Goal: Task Accomplishment & Management: Manage account settings

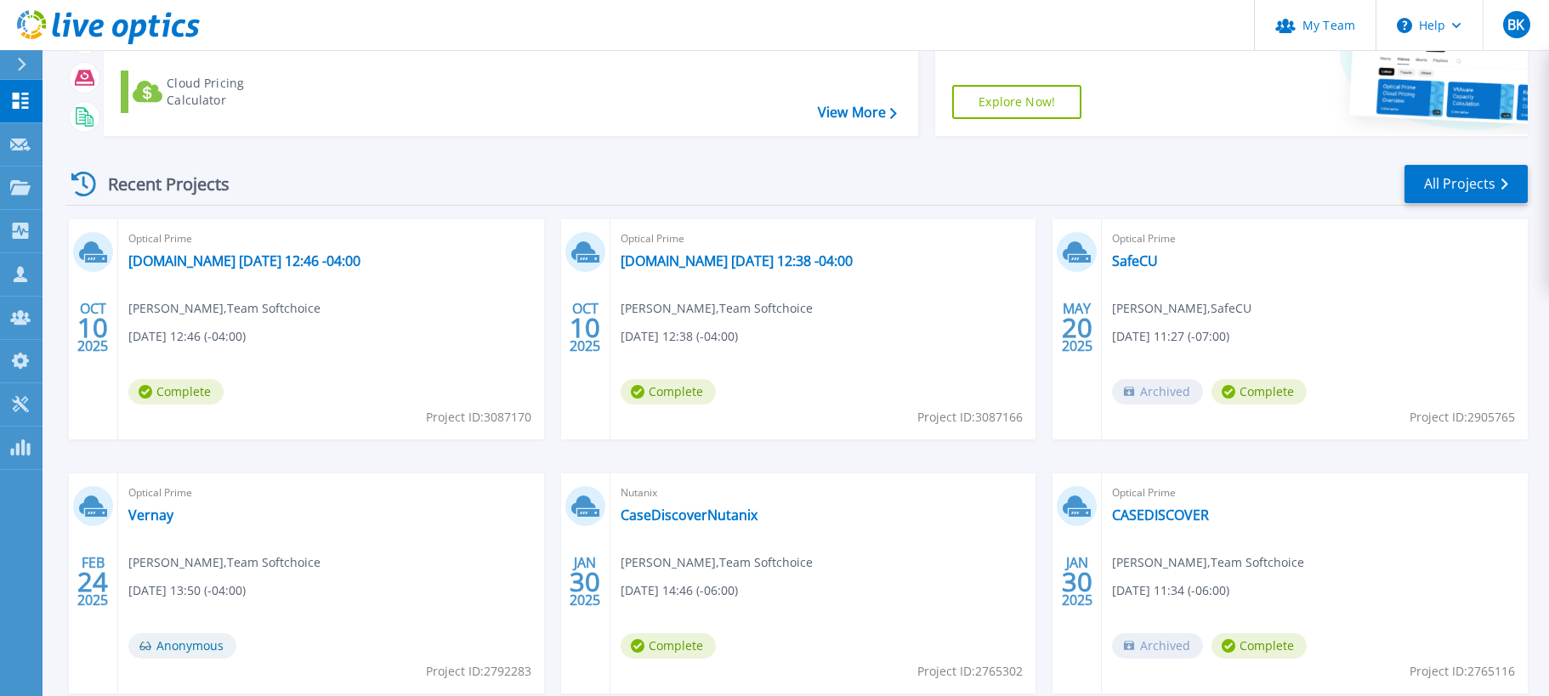
scroll to position [170, 0]
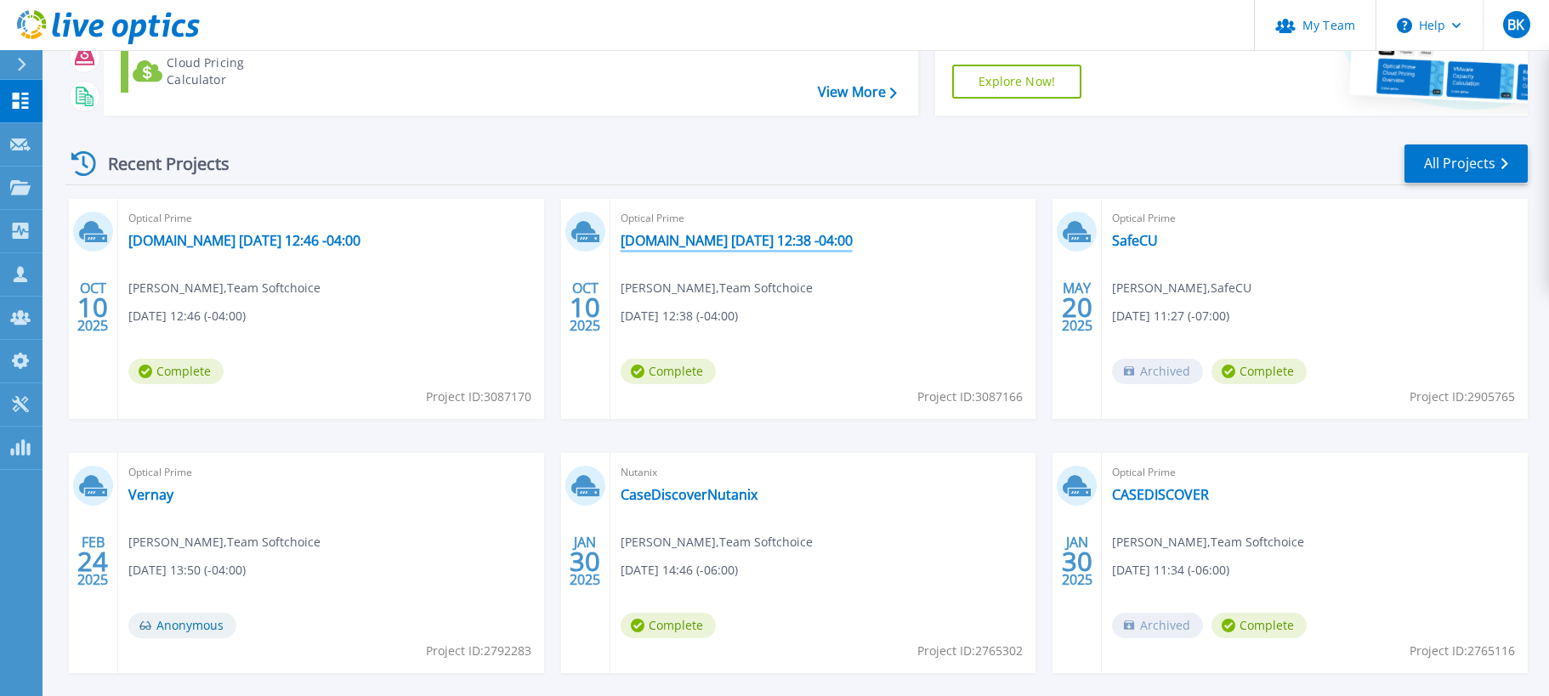
click at [853, 244] on link "node-1w7jra291iui073bpvc4fsuby.ipv6.telus.net 2025-10-10 12:38 -04:00" at bounding box center [737, 240] width 232 height 17
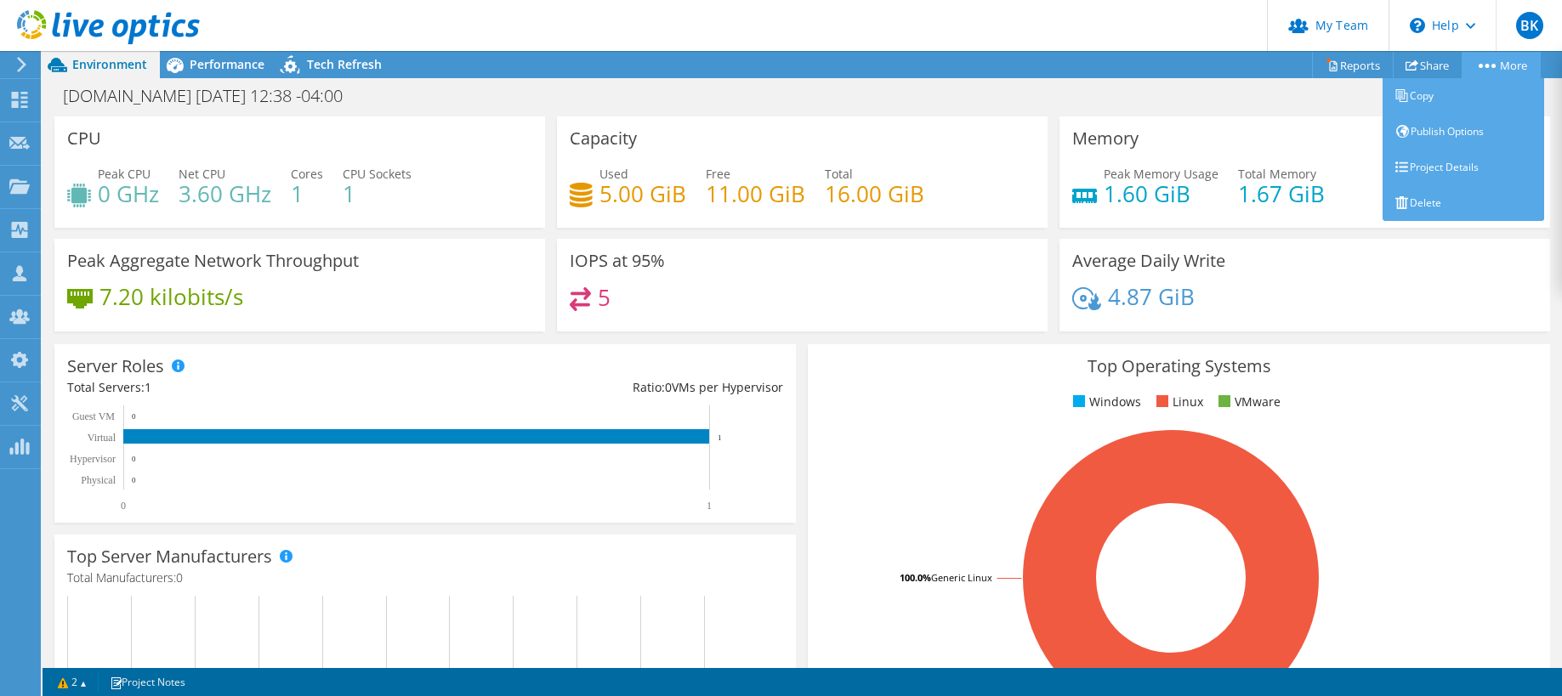
click at [1499, 72] on link "More" at bounding box center [1500, 65] width 79 height 26
click at [1452, 204] on link "Delete" at bounding box center [1463, 203] width 162 height 36
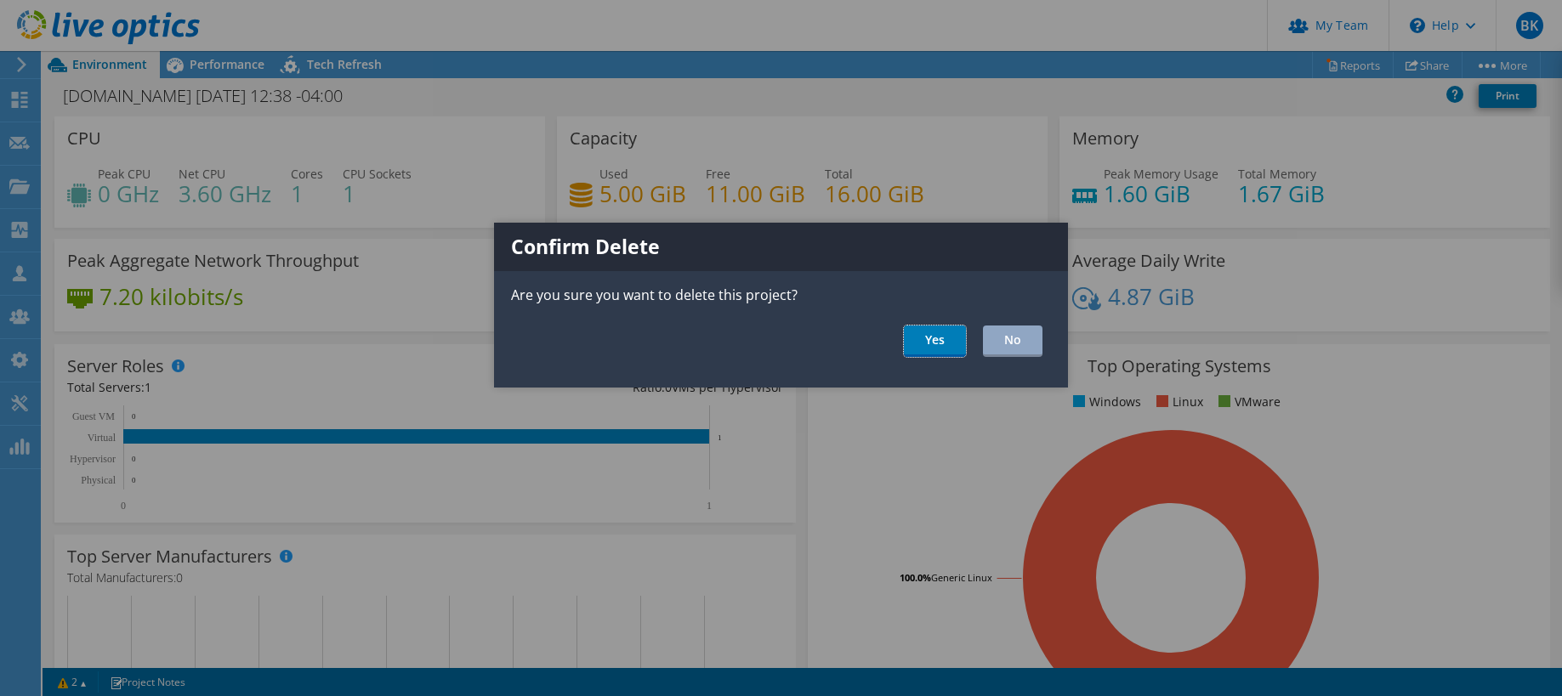
click at [913, 331] on link "Yes" at bounding box center [935, 341] width 62 height 31
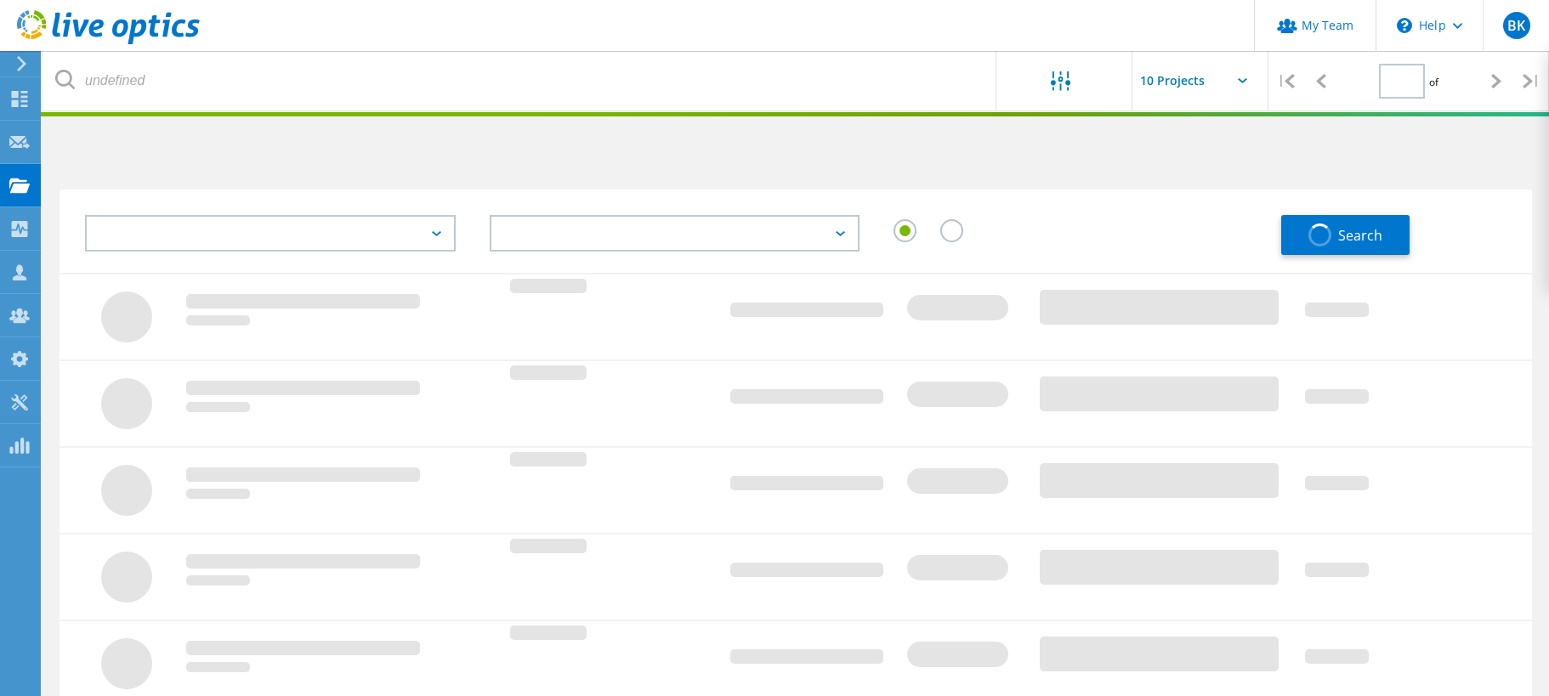
type input "1"
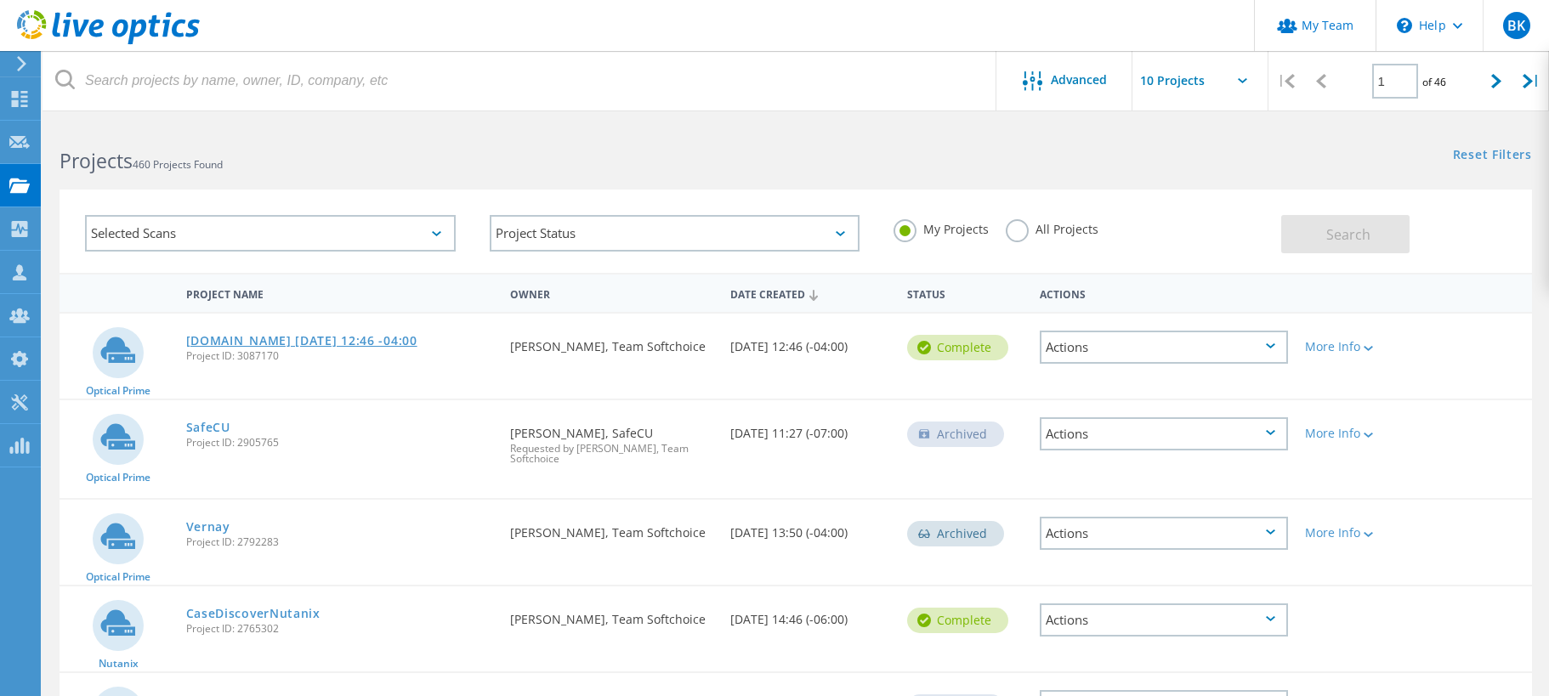
click at [307, 347] on link "[DOMAIN_NAME] [DATE] 12:46 -04:00" at bounding box center [301, 341] width 231 height 12
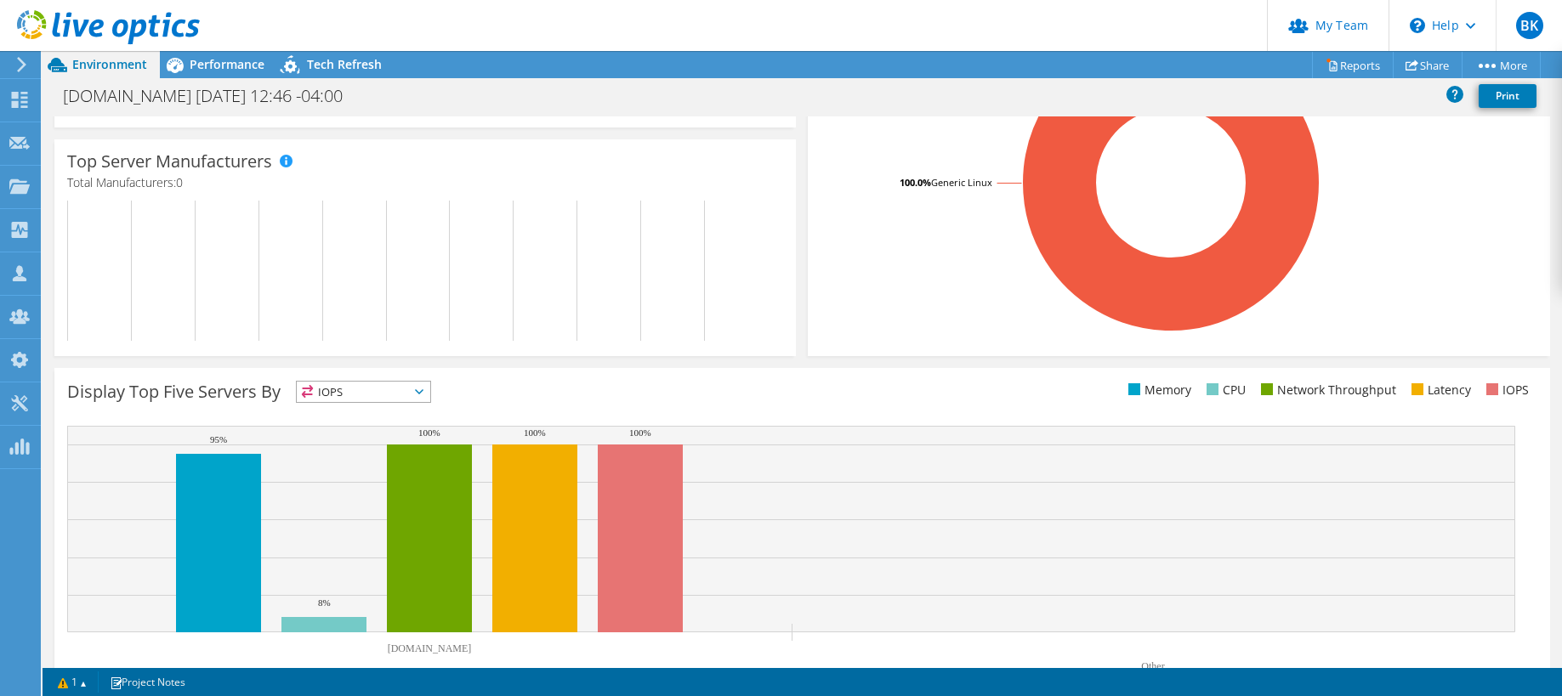
scroll to position [439, 0]
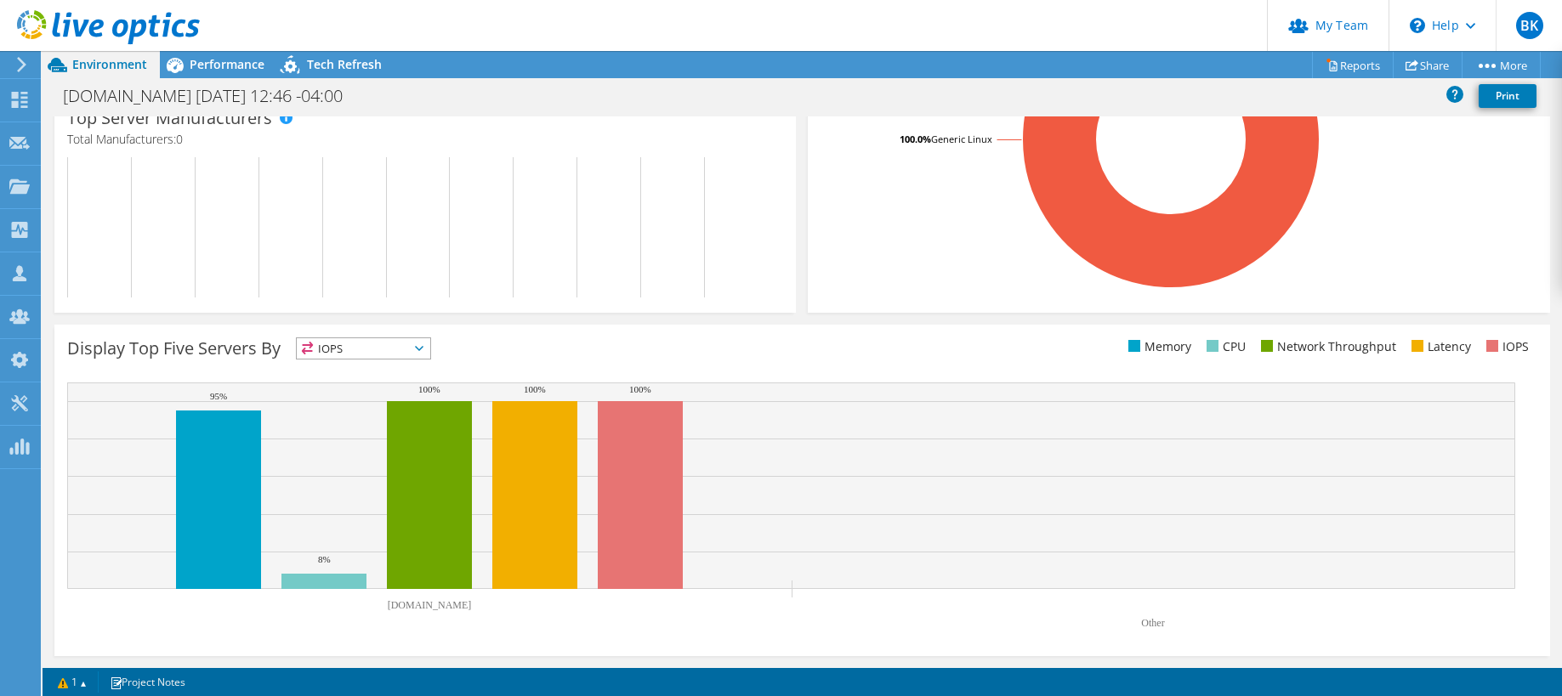
click at [395, 350] on span "IOPS" at bounding box center [363, 348] width 133 height 20
click at [380, 386] on li "Memory" at bounding box center [363, 395] width 133 height 24
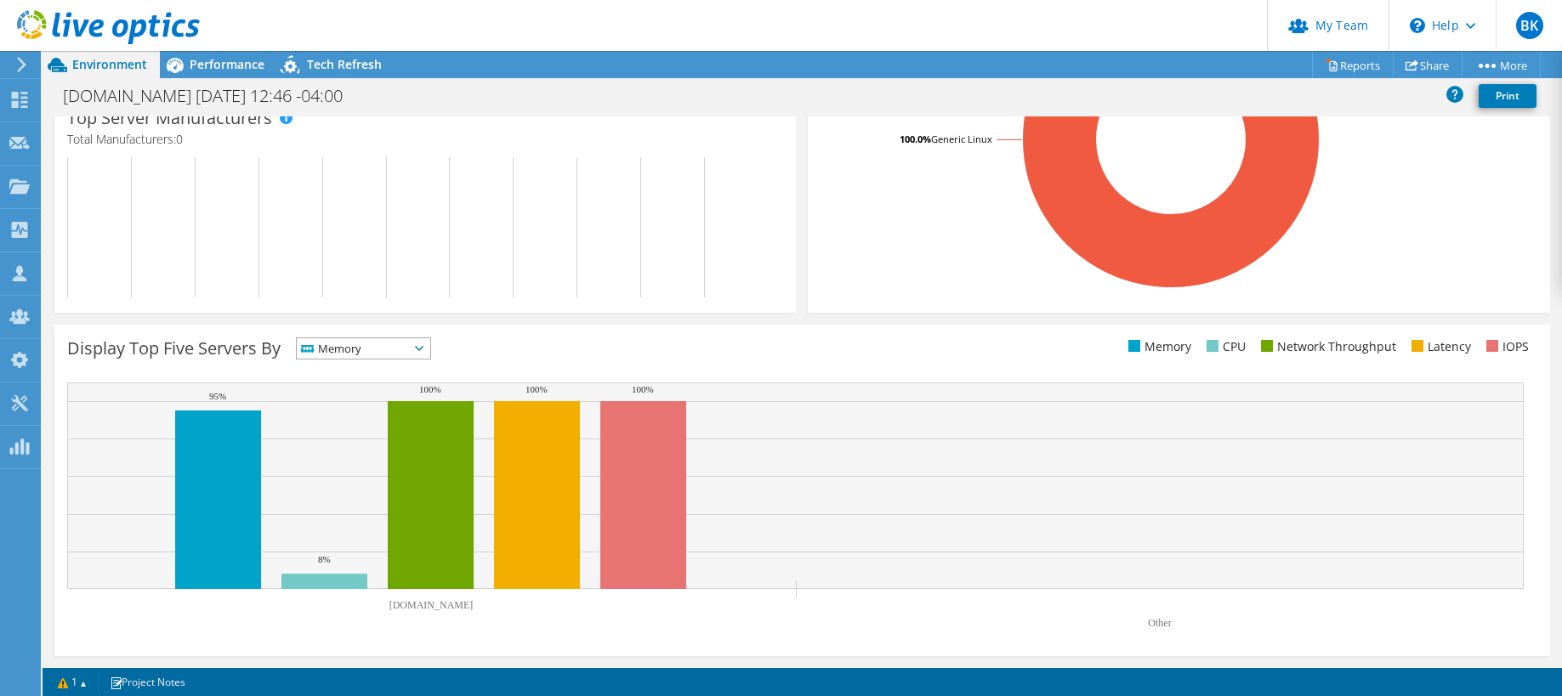
click at [381, 356] on span "Memory" at bounding box center [353, 348] width 112 height 20
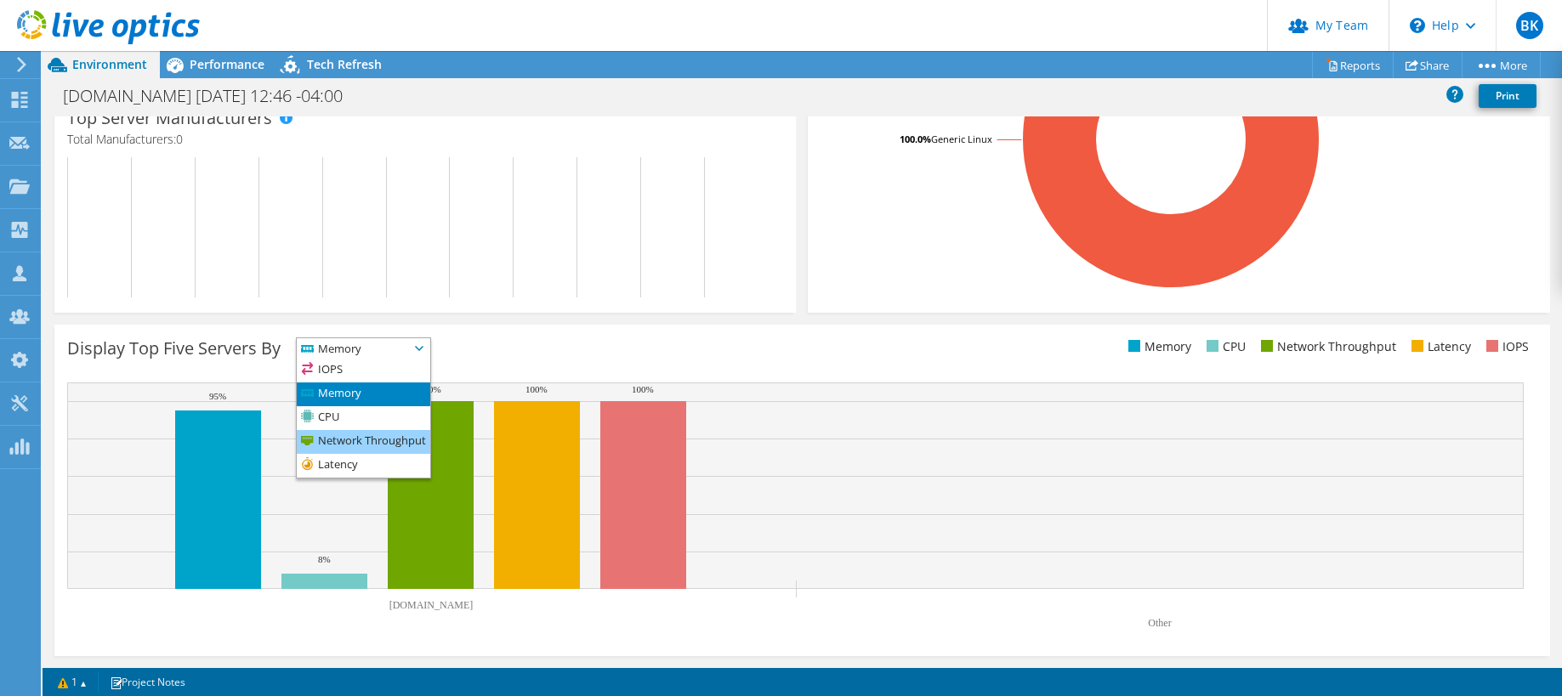
click at [386, 437] on li "Network Throughput" at bounding box center [363, 442] width 133 height 24
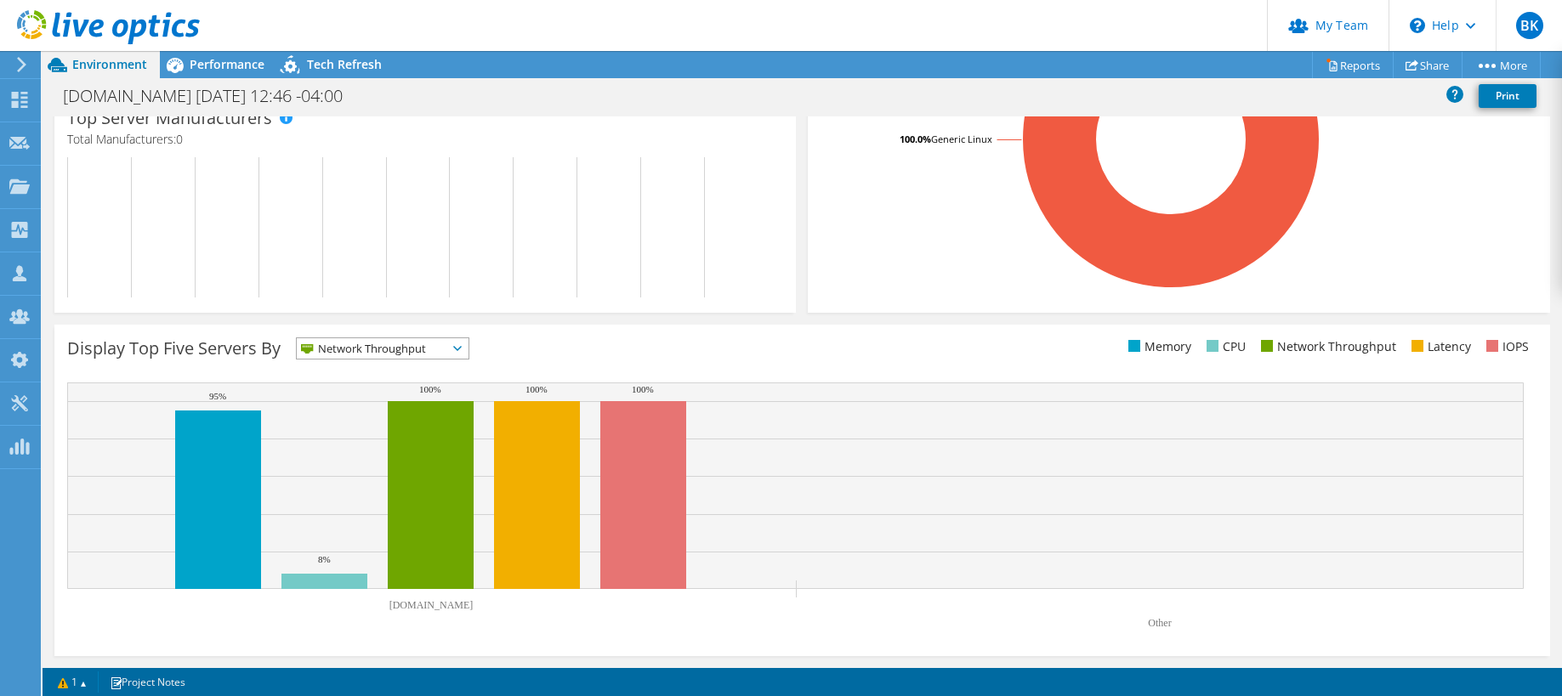
click at [381, 346] on span "Network Throughput" at bounding box center [372, 348] width 150 height 20
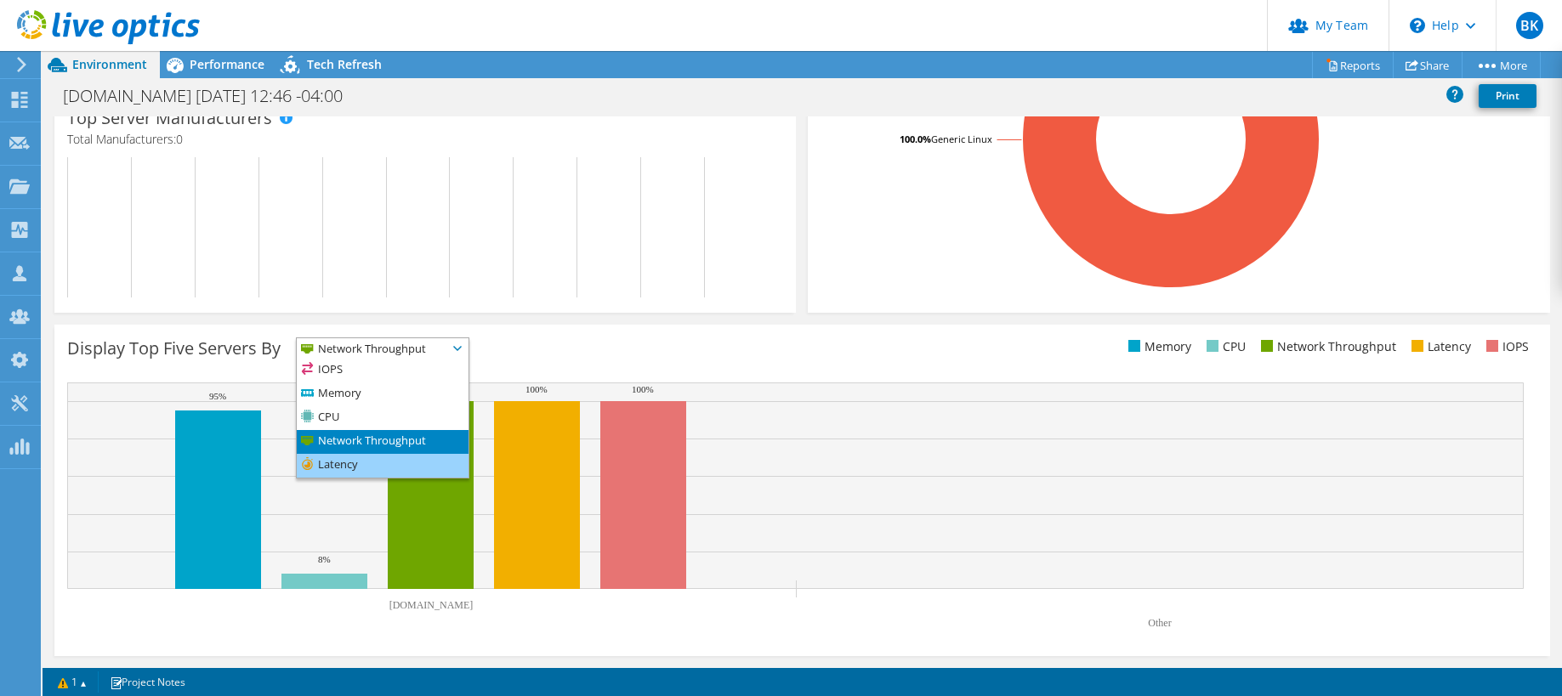
click at [386, 468] on li "Latency" at bounding box center [383, 466] width 172 height 24
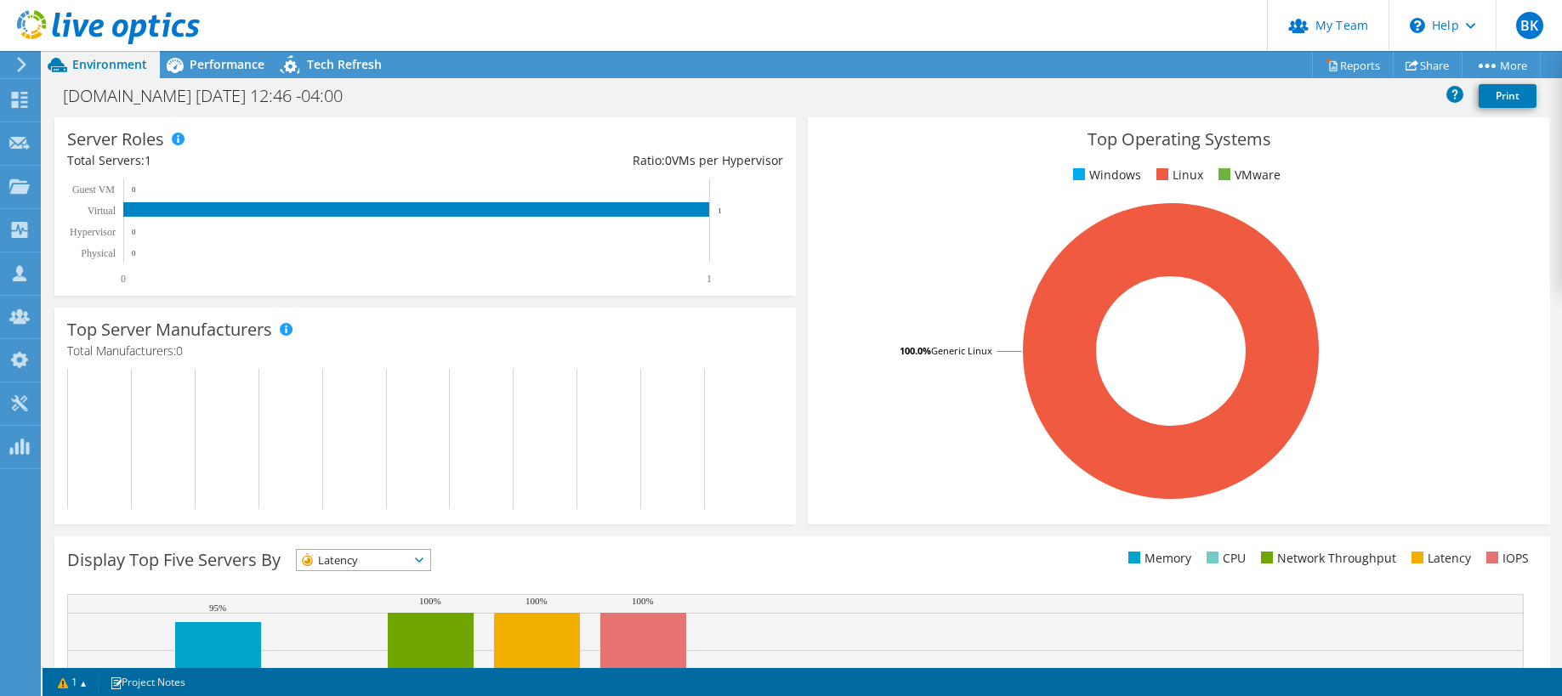
scroll to position [0, 0]
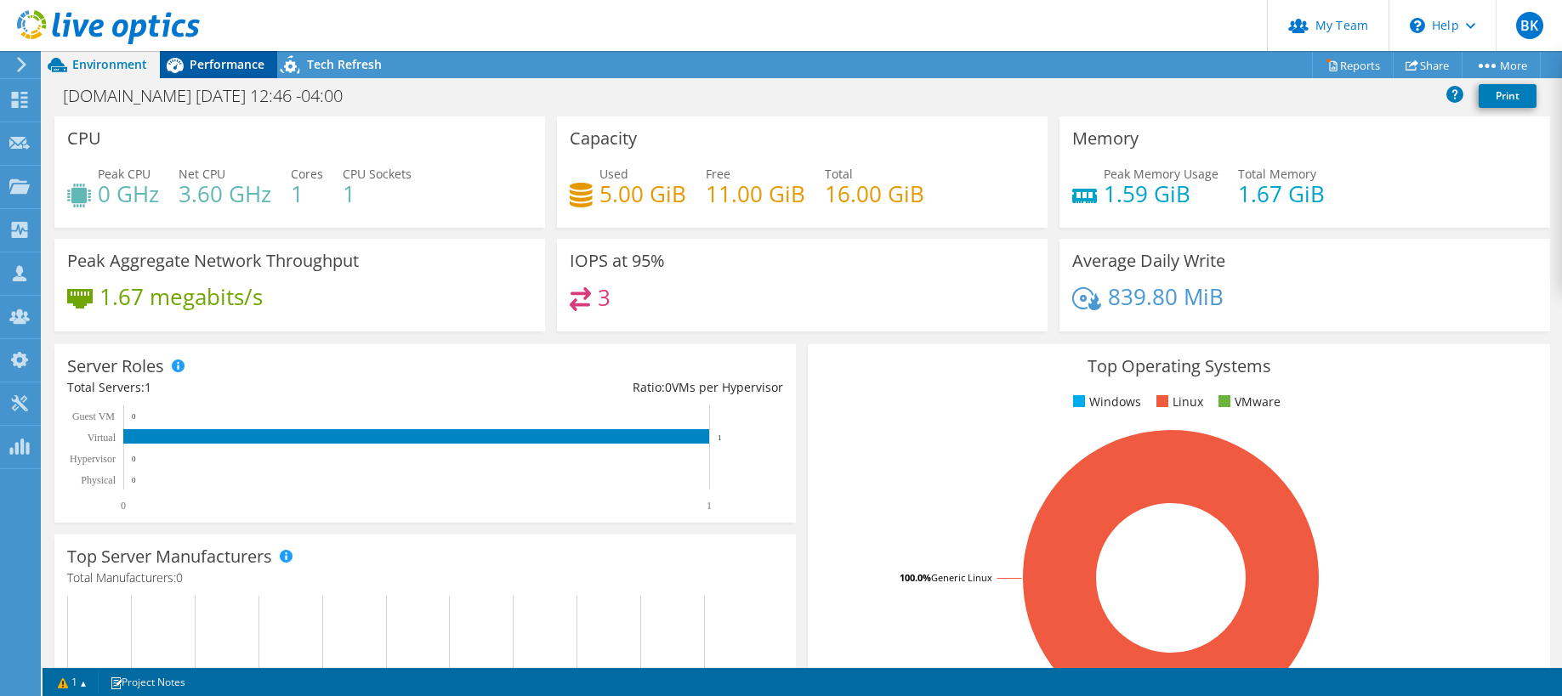
click at [193, 60] on span "Performance" at bounding box center [227, 64] width 75 height 16
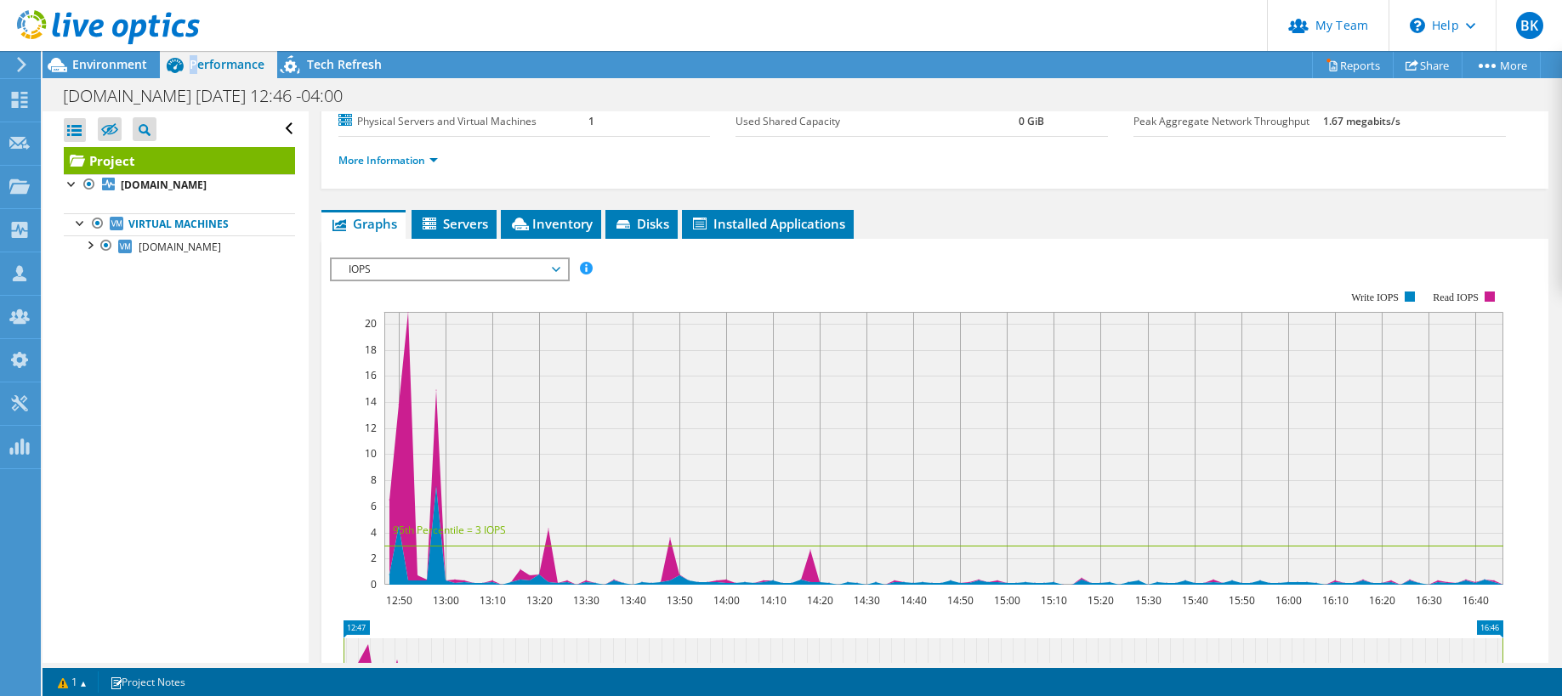
scroll to position [255, 0]
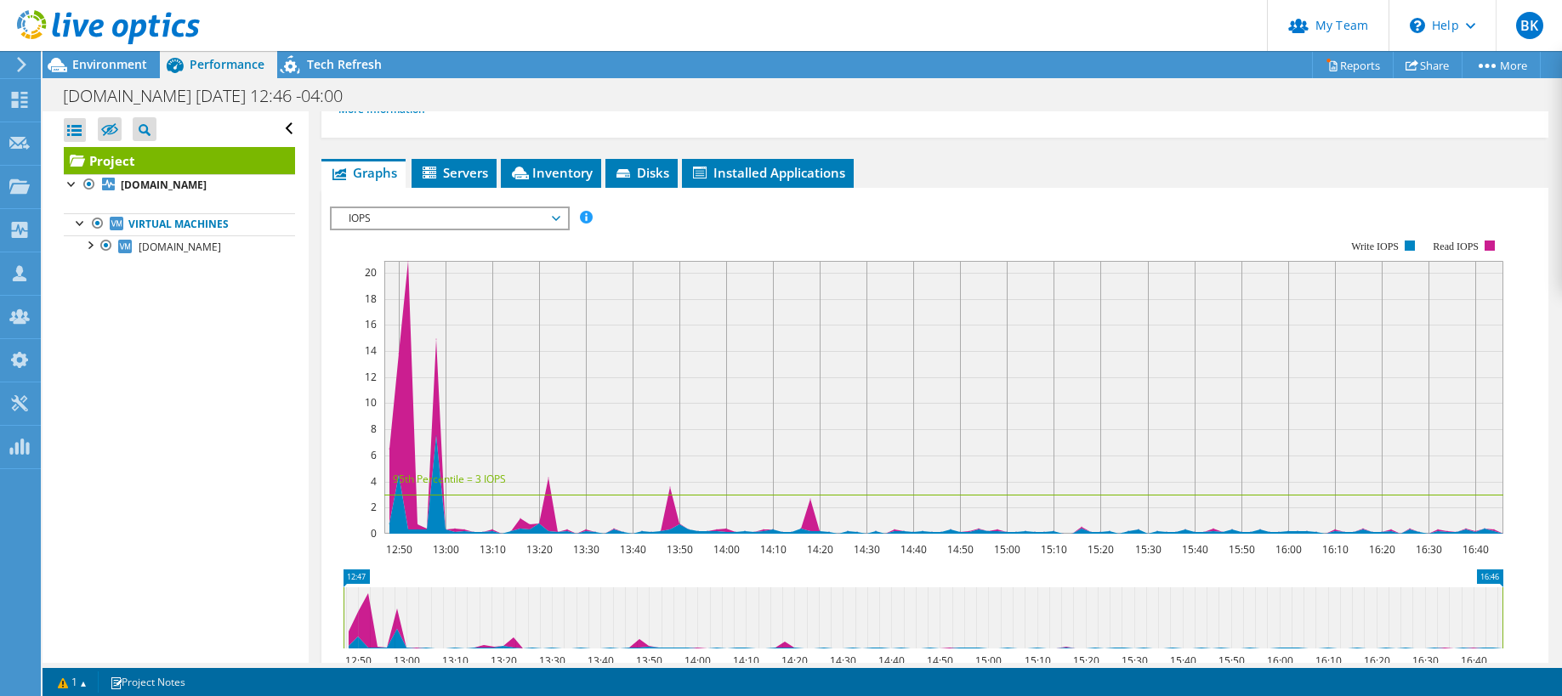
click at [474, 224] on span "IOPS" at bounding box center [449, 218] width 218 height 20
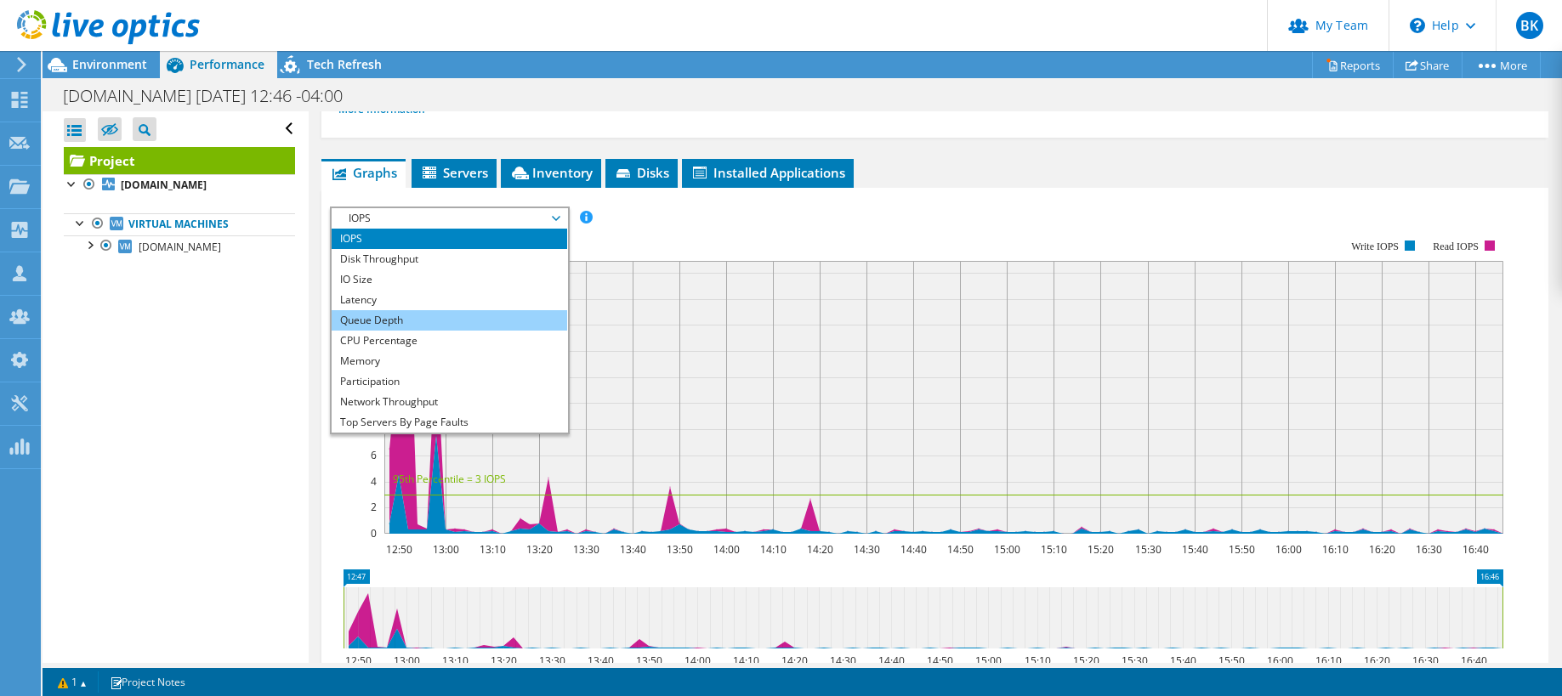
scroll to position [61, 0]
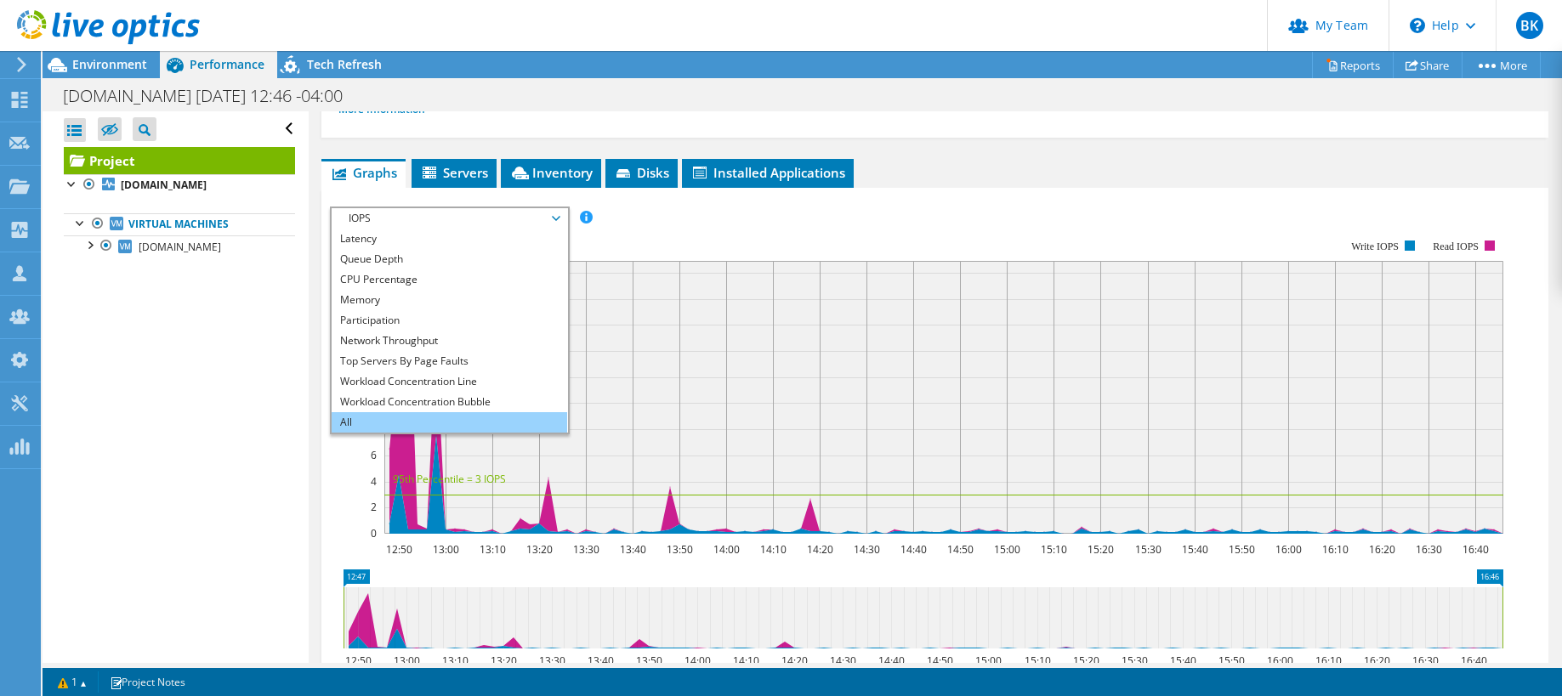
click at [485, 419] on li "All" at bounding box center [449, 422] width 235 height 20
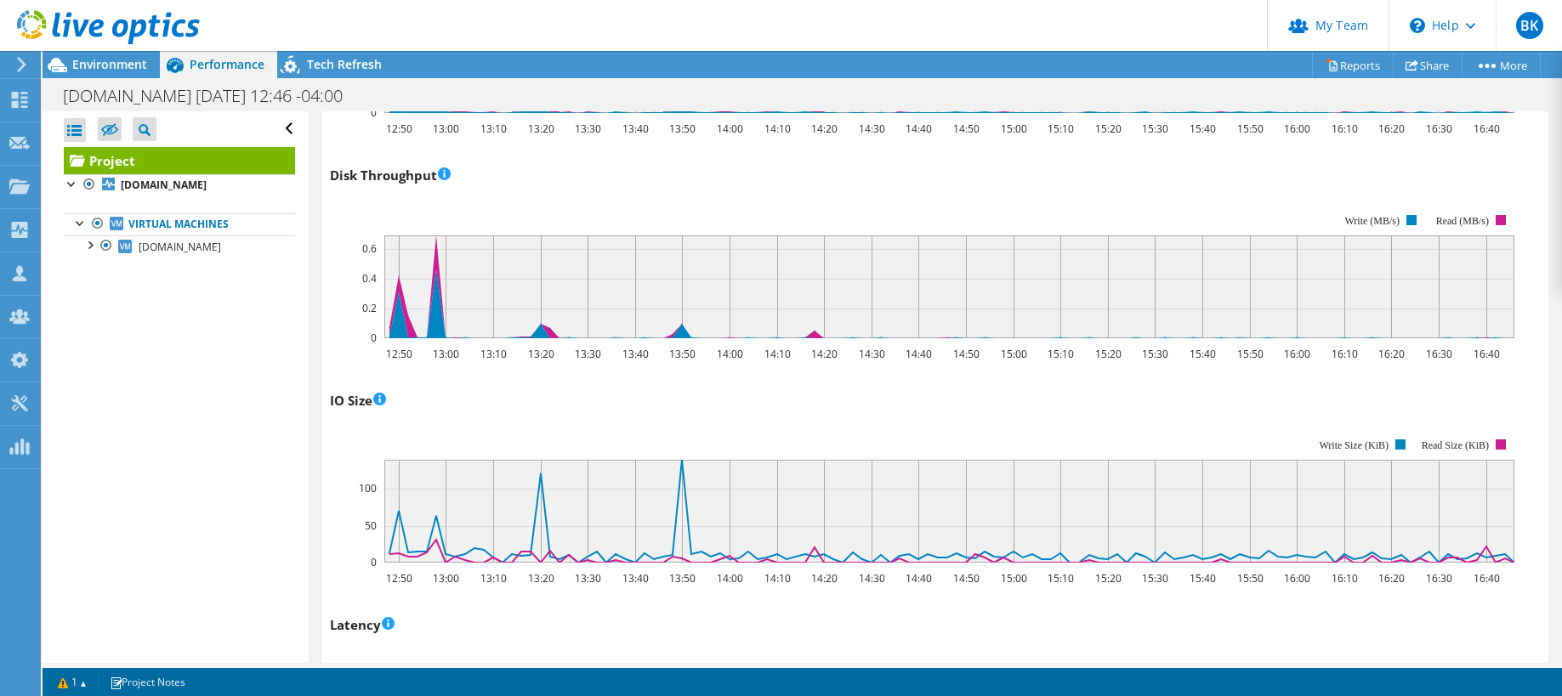
scroll to position [595, 0]
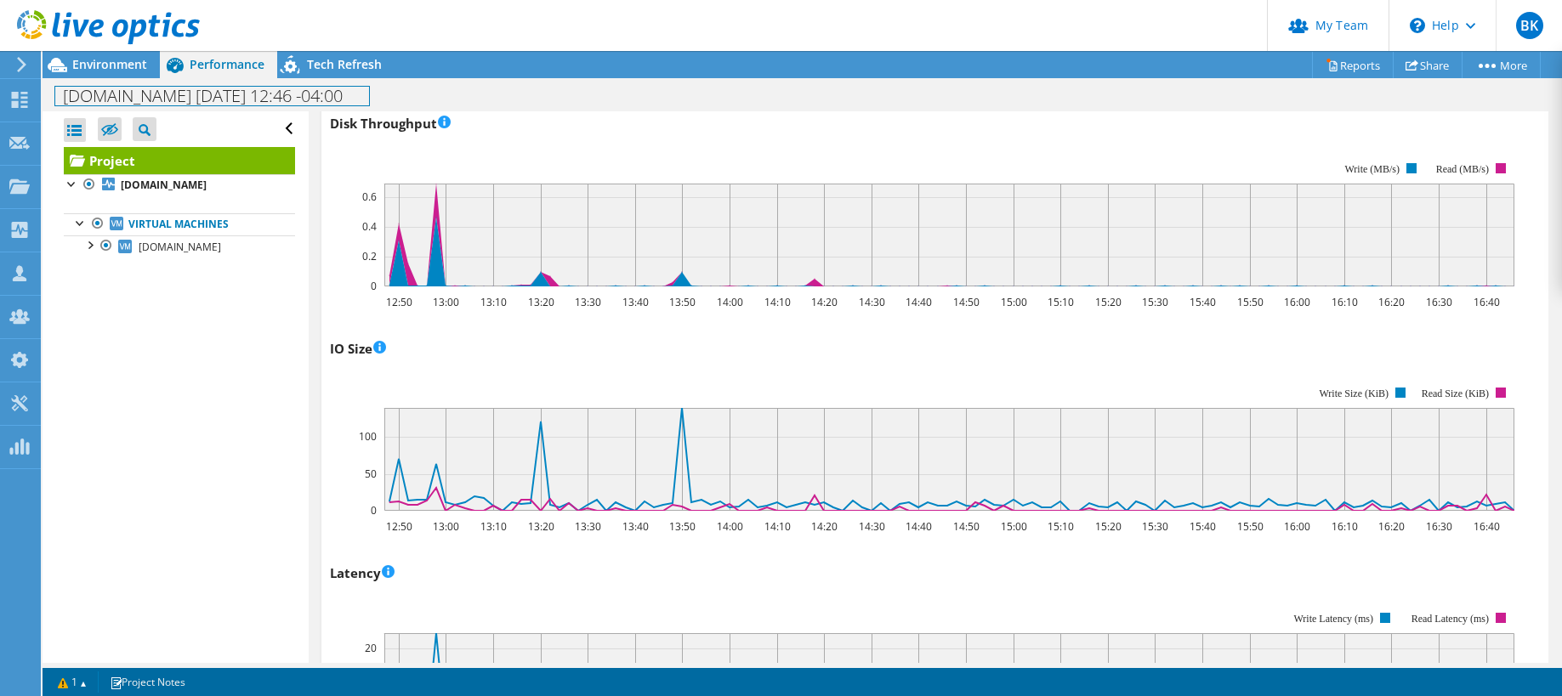
click at [312, 82] on div "node-1w7jra291iui073bpvc4fsuby.ipv6.telus.net 2025-10-10 12:46 -04:00 Print" at bounding box center [802, 95] width 1519 height 31
click at [367, 99] on link at bounding box center [379, 94] width 24 height 21
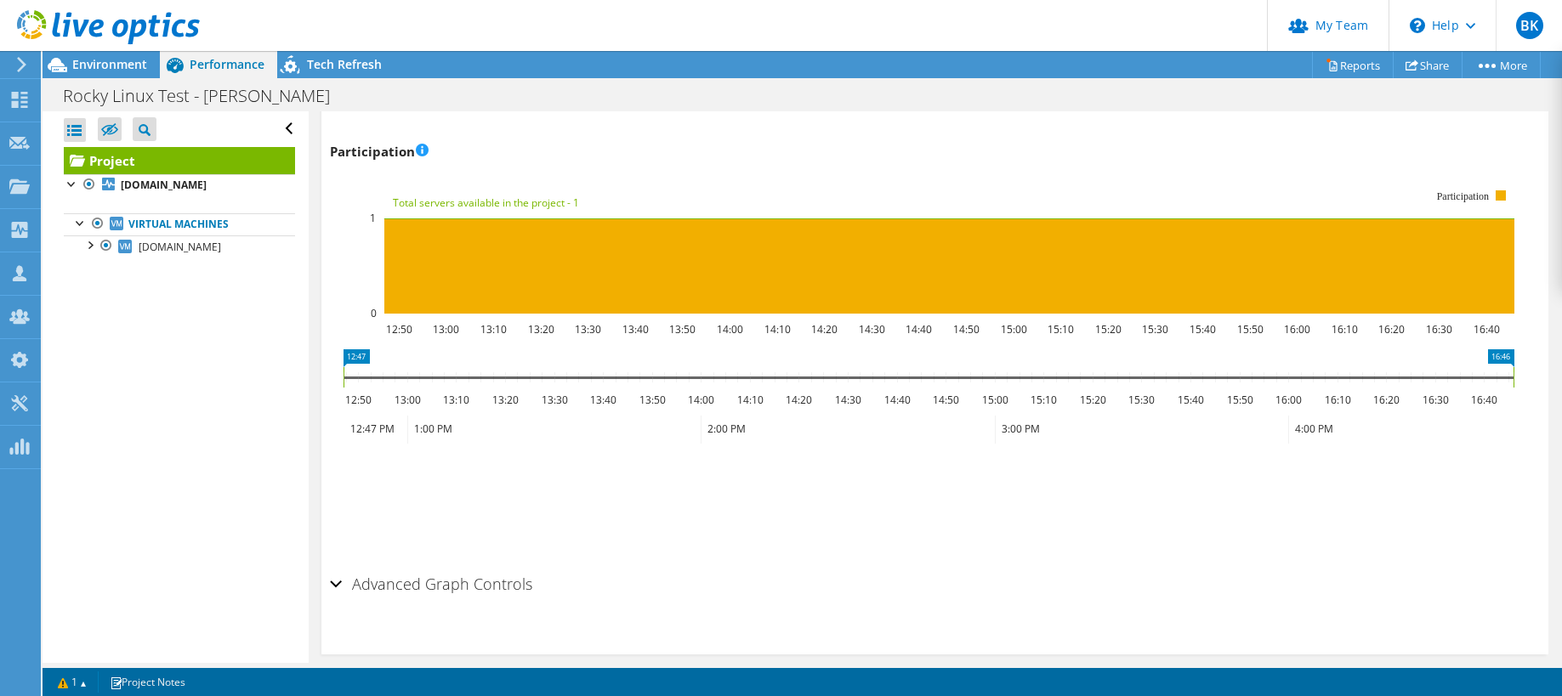
scroll to position [2163, 0]
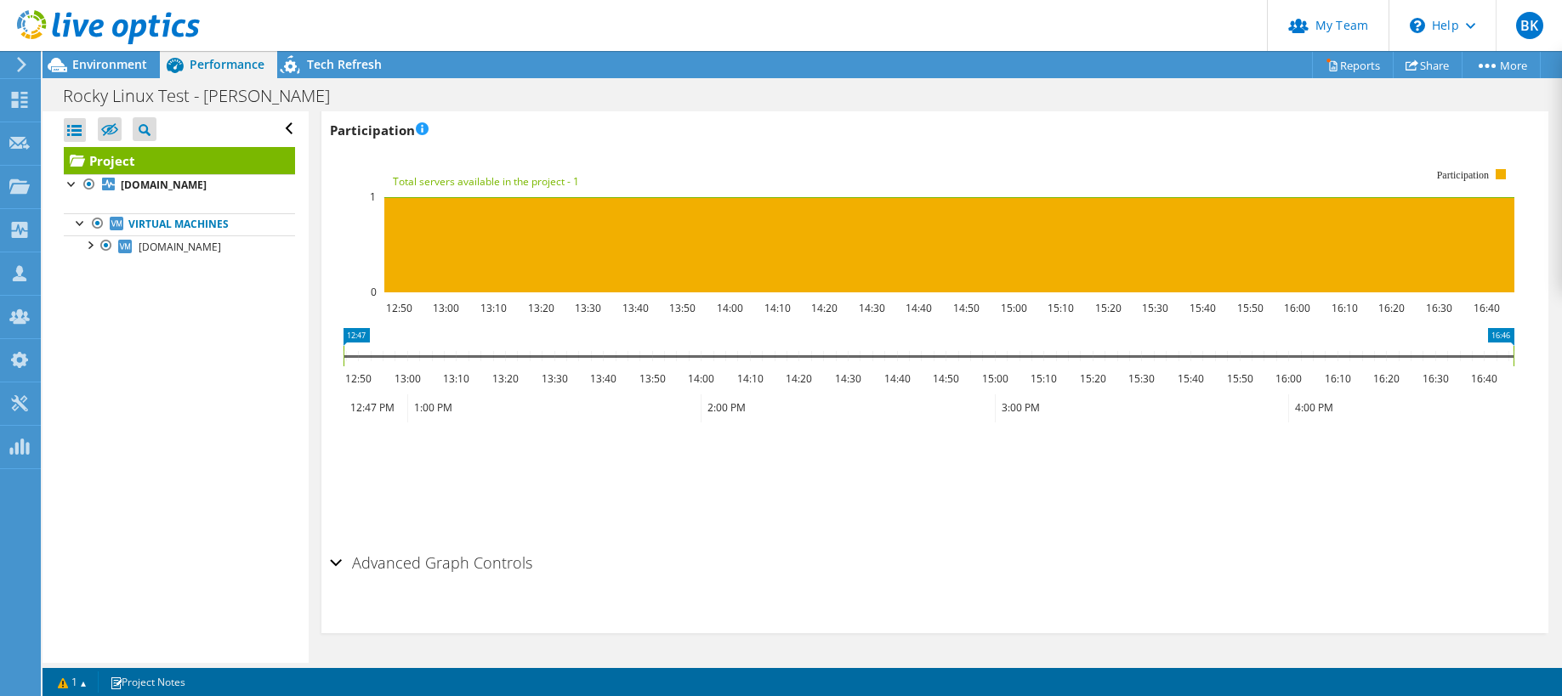
click at [335, 561] on div "Advanced Graph Controls" at bounding box center [935, 564] width 1210 height 37
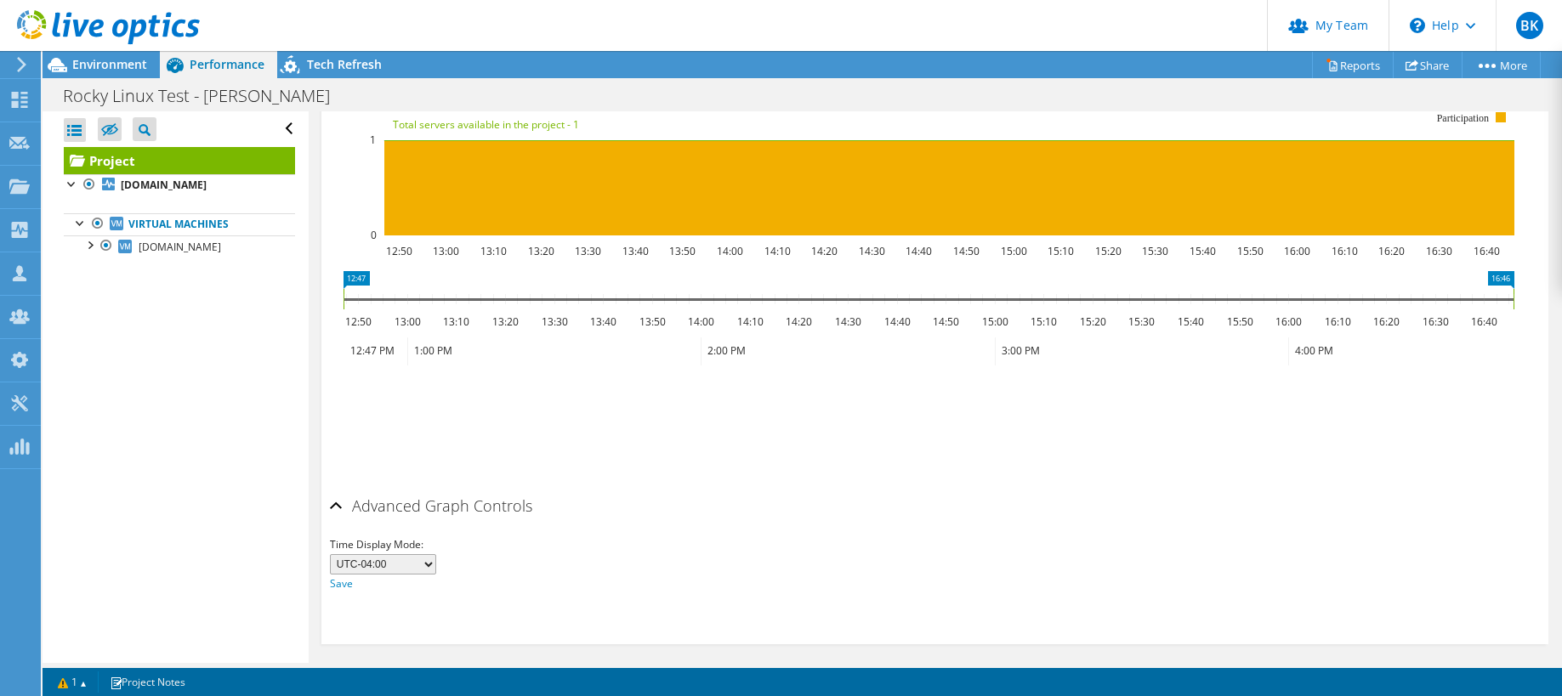
scroll to position [2228, 0]
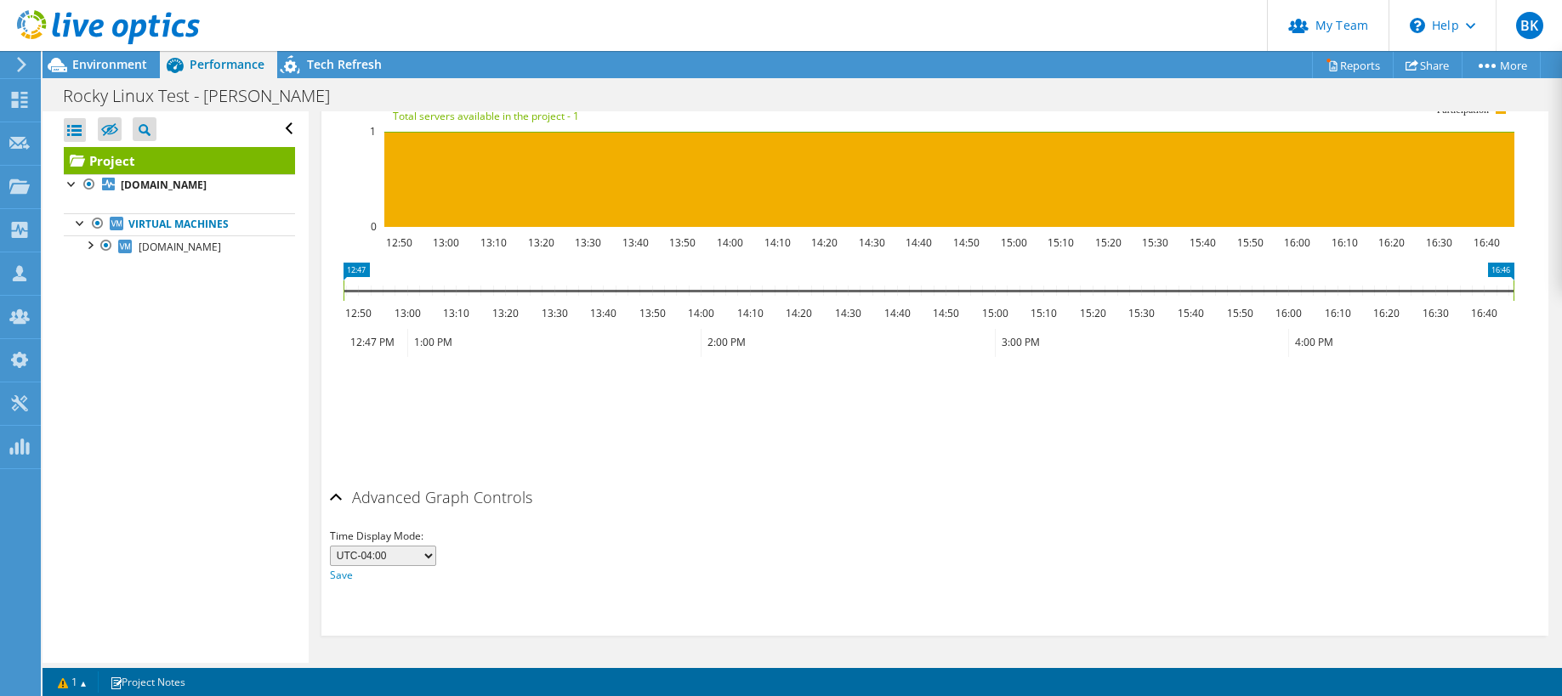
click at [417, 559] on select "UTC-12:00 UTC-11:00 UTC-10:00 UTC-09:30 UTC-09:00 UTC-08:00 UTC-07:00 UTC-06:00…" at bounding box center [383, 556] width 106 height 20
select select "-300"
click at [330, 546] on select "UTC-12:00 UTC-11:00 UTC-10:00 UTC-09:30 UTC-09:00 UTC-08:00 UTC-07:00 UTC-06:00…" at bounding box center [383, 556] width 106 height 20
click at [334, 573] on link "Save" at bounding box center [341, 575] width 23 height 14
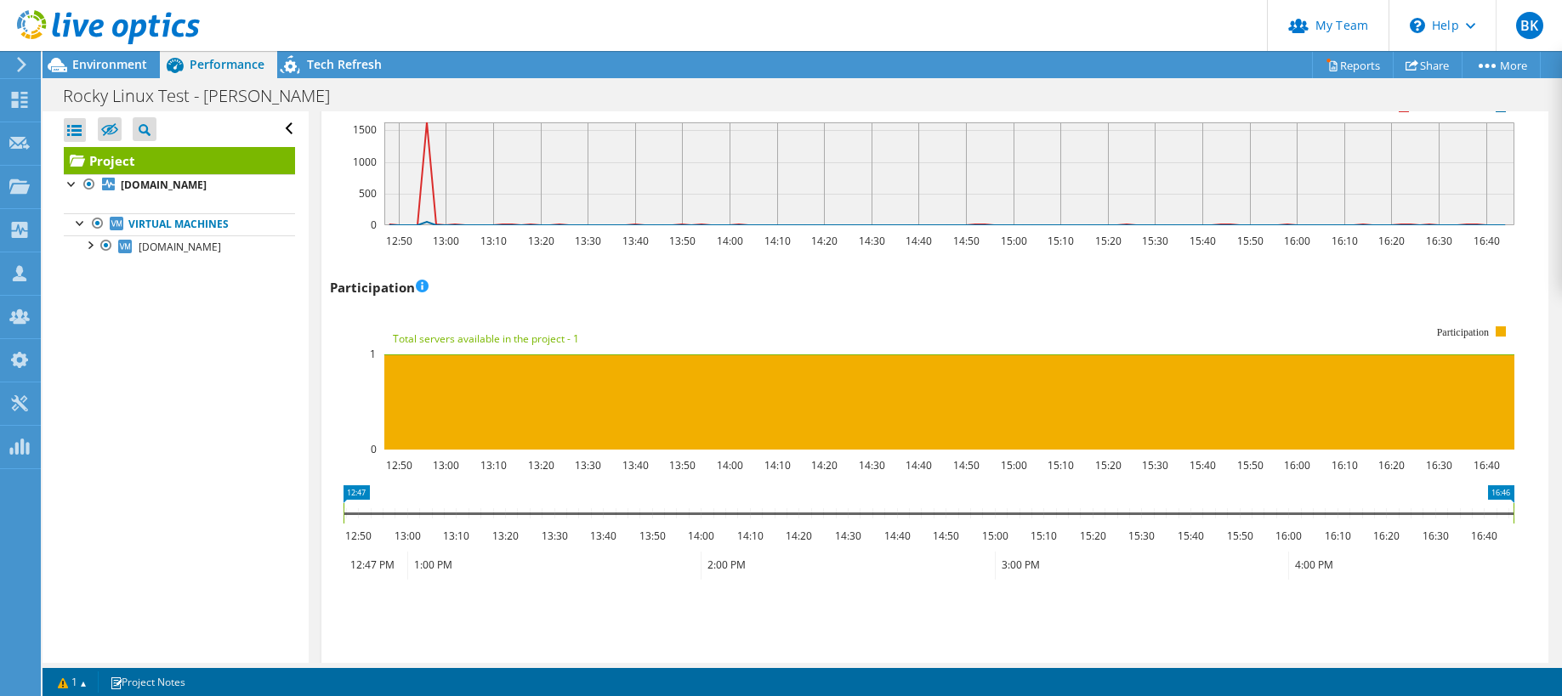
scroll to position [1633, 0]
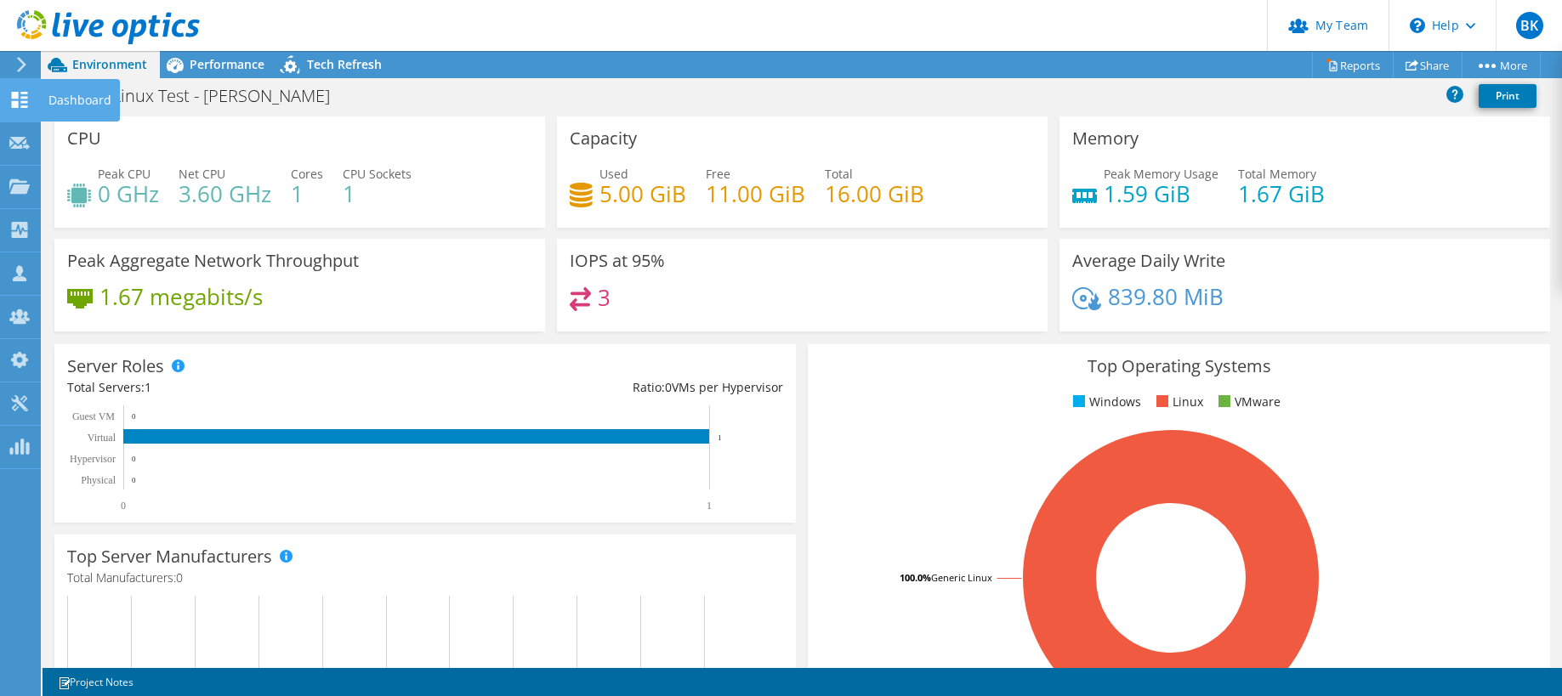
click at [21, 102] on icon at bounding box center [19, 100] width 20 height 16
